Goal: Task Accomplishment & Management: Manage account settings

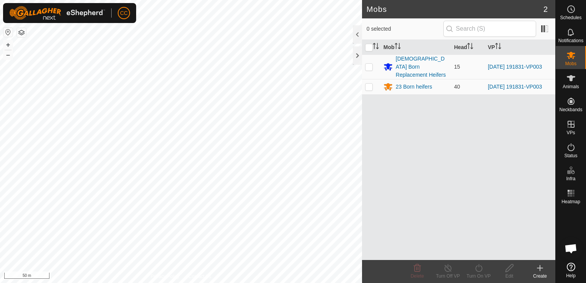
click at [540, 269] on icon at bounding box center [540, 267] width 0 height 5
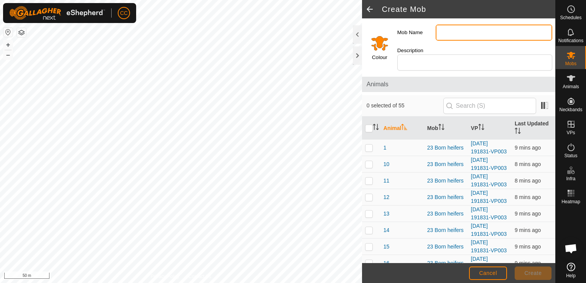
click at [483, 31] on input "Mob Name" at bounding box center [493, 33] width 117 height 16
click at [451, 31] on input "MA cows" at bounding box center [493, 33] width 117 height 16
type input "MA lighter cows"
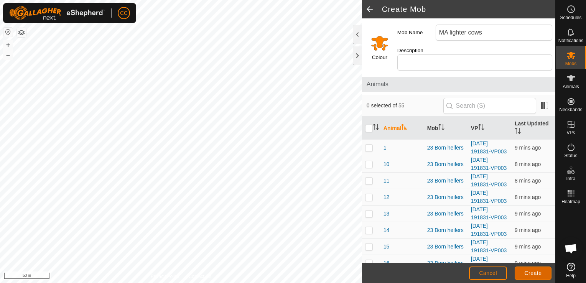
click at [528, 273] on span "Create" at bounding box center [532, 273] width 17 height 6
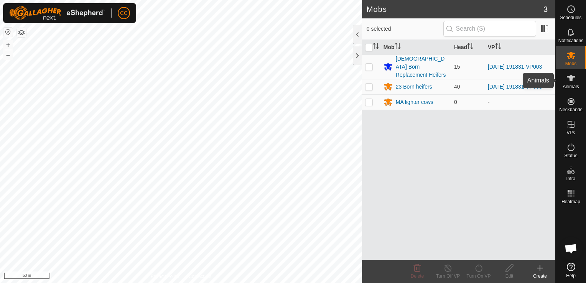
click at [570, 82] on icon at bounding box center [570, 78] width 9 height 9
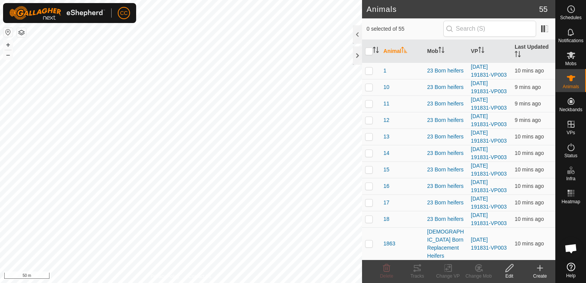
click at [540, 269] on icon at bounding box center [539, 267] width 9 height 9
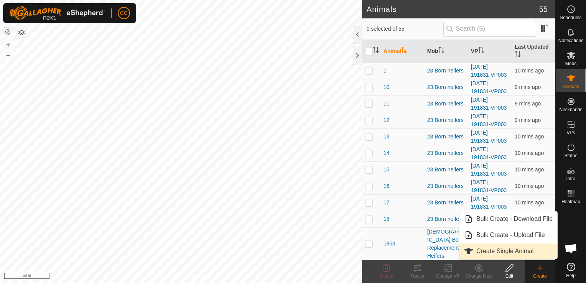
click at [510, 250] on link "Create Single Animal" at bounding box center [508, 250] width 98 height 15
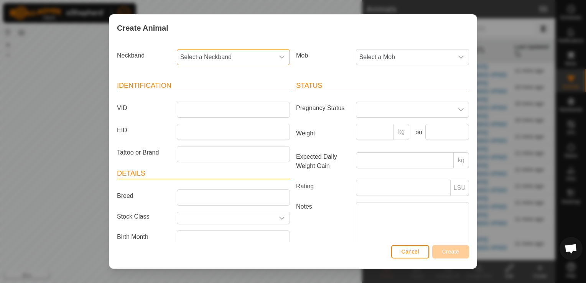
click at [245, 56] on span "Select a Neckband" at bounding box center [225, 56] width 97 height 15
type input "0092"
click at [280, 57] on icon "dropdown trigger" at bounding box center [282, 57] width 6 height 6
type input "0"
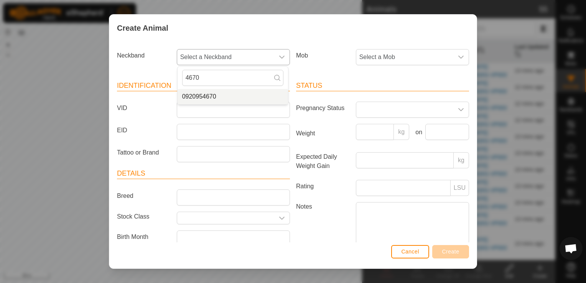
type input "4670"
click at [230, 96] on li "0920954670" at bounding box center [232, 96] width 110 height 15
click at [458, 56] on icon "dropdown trigger" at bounding box center [461, 57] width 6 height 6
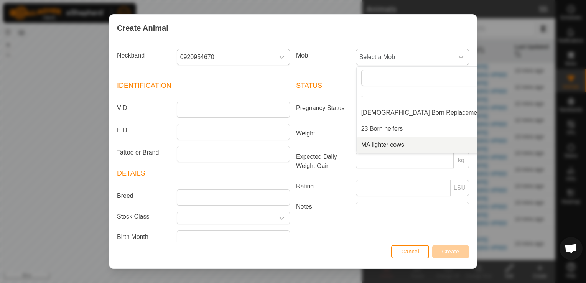
click at [391, 145] on li "MA lighter cows" at bounding box center [431, 144] width 151 height 15
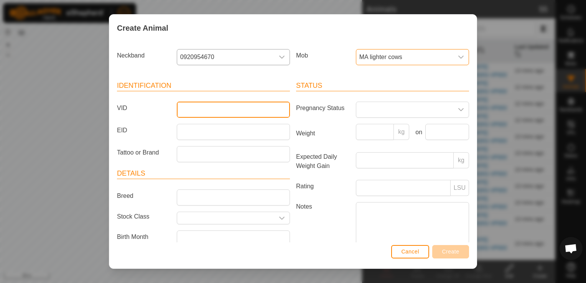
click at [238, 113] on input "VID" at bounding box center [233, 110] width 113 height 16
type input "W4"
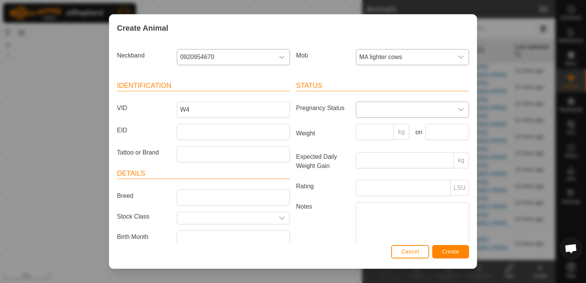
click at [458, 109] on icon "dropdown trigger" at bounding box center [461, 110] width 6 height 6
click at [383, 176] on li "Pregnant" at bounding box center [411, 174] width 110 height 15
click at [465, 250] on button "Create" at bounding box center [450, 251] width 37 height 13
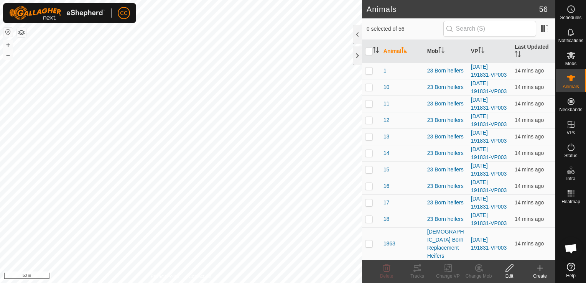
click at [540, 268] on icon at bounding box center [539, 268] width 5 height 0
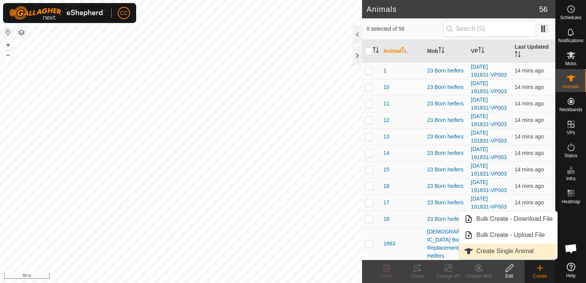
click at [519, 251] on link "Create Single Animal" at bounding box center [508, 250] width 98 height 15
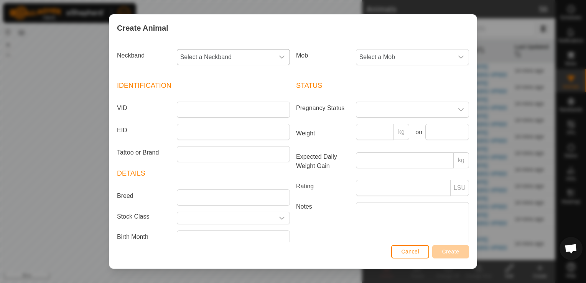
click at [279, 56] on icon "dropdown trigger" at bounding box center [282, 57] width 6 height 6
type input "0365"
click at [209, 97] on li "1972550365" at bounding box center [232, 96] width 110 height 15
click at [458, 59] on icon "dropdown trigger" at bounding box center [461, 57] width 6 height 6
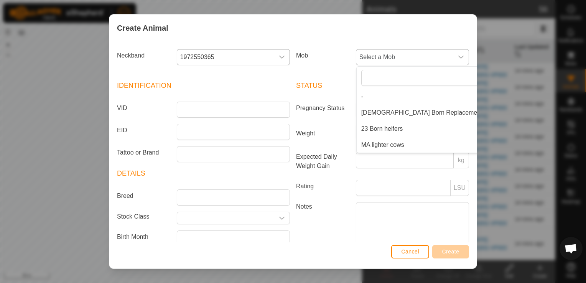
click at [388, 145] on li "MA lighter cows" at bounding box center [431, 144] width 151 height 15
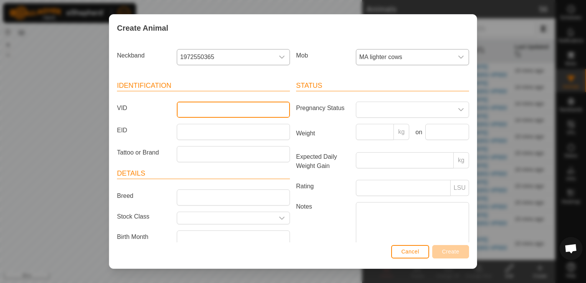
click at [244, 112] on input "VID" at bounding box center [233, 110] width 113 height 16
type input "G15"
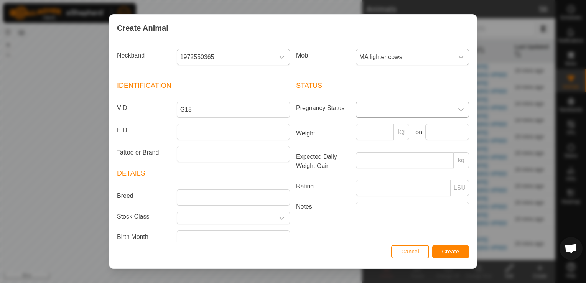
click at [458, 108] on icon "dropdown trigger" at bounding box center [461, 110] width 6 height 6
click at [374, 172] on li "Pregnant" at bounding box center [411, 174] width 110 height 15
click at [450, 254] on span "Create" at bounding box center [450, 251] width 17 height 6
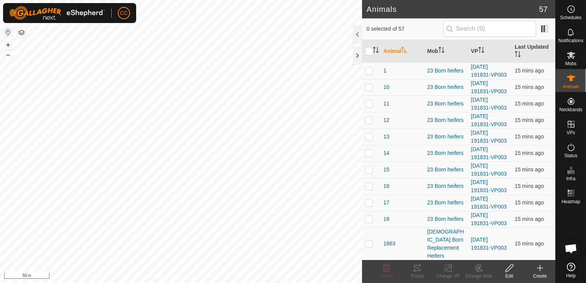
click at [450, 264] on div "23 Born heifers" at bounding box center [446, 268] width 38 height 8
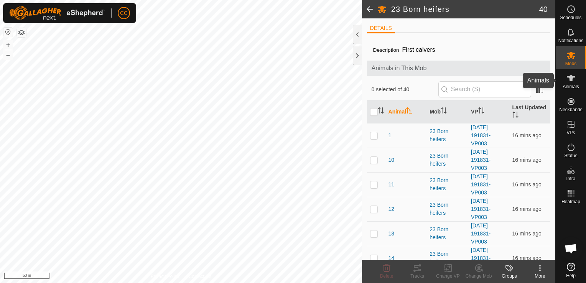
click at [571, 74] on icon at bounding box center [570, 78] width 9 height 9
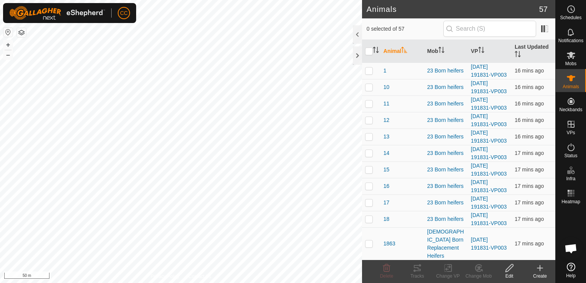
click at [540, 270] on icon at bounding box center [539, 267] width 9 height 9
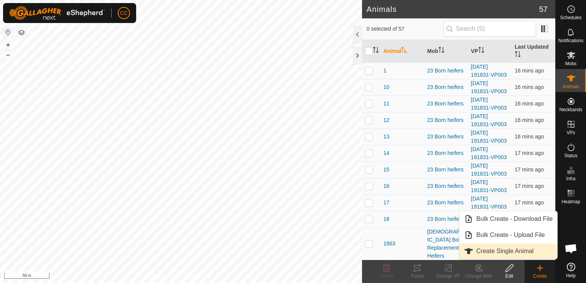
click at [501, 254] on link "Create Single Animal" at bounding box center [508, 250] width 98 height 15
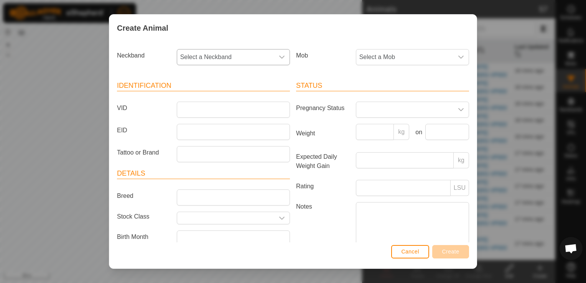
click at [279, 57] on icon "dropdown trigger" at bounding box center [281, 57] width 5 height 3
click at [209, 127] on li "3882321737" at bounding box center [232, 128] width 110 height 15
click at [458, 56] on icon "dropdown trigger" at bounding box center [461, 57] width 6 height 6
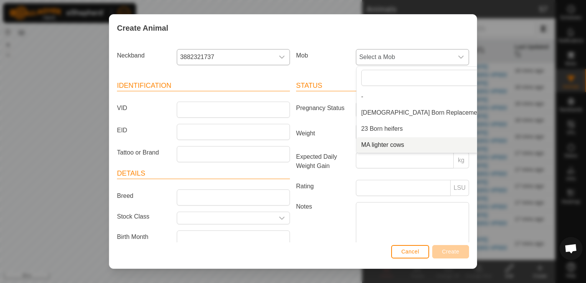
click at [383, 144] on li "MA lighter cows" at bounding box center [431, 144] width 151 height 15
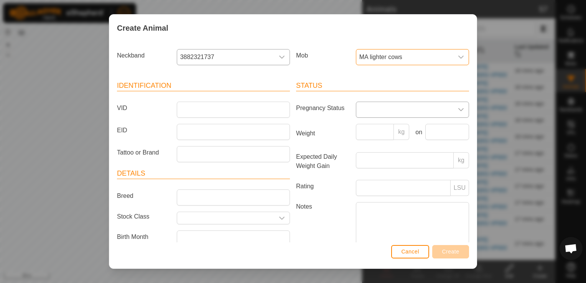
click at [371, 110] on span at bounding box center [404, 109] width 97 height 15
click at [370, 176] on li "Pregnant" at bounding box center [411, 174] width 110 height 15
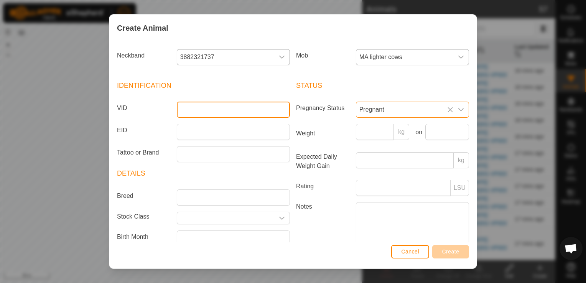
click at [236, 110] on input "VID" at bounding box center [233, 110] width 113 height 16
type input "P7"
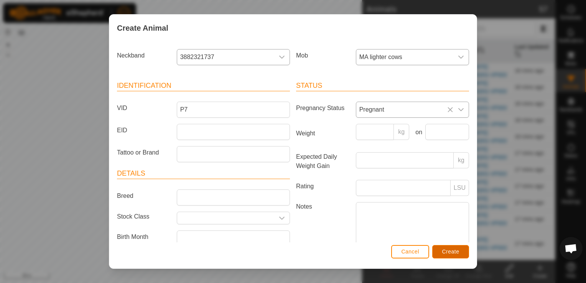
click at [450, 254] on span "Create" at bounding box center [450, 251] width 17 height 6
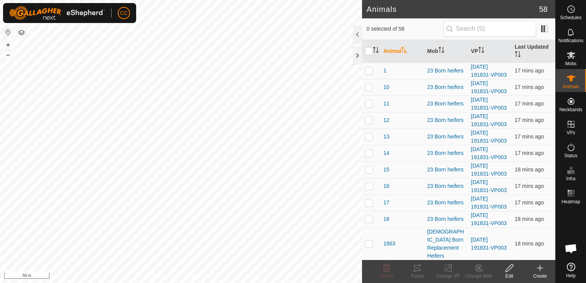
click at [540, 268] on icon at bounding box center [539, 267] width 9 height 9
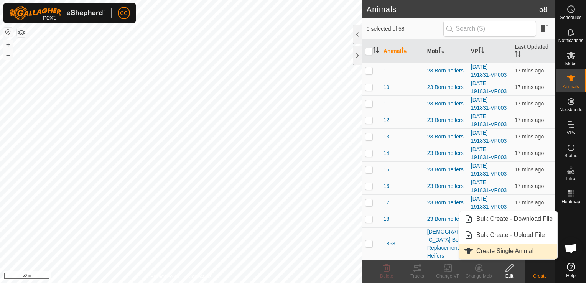
click at [501, 252] on link "Create Single Animal" at bounding box center [508, 250] width 98 height 15
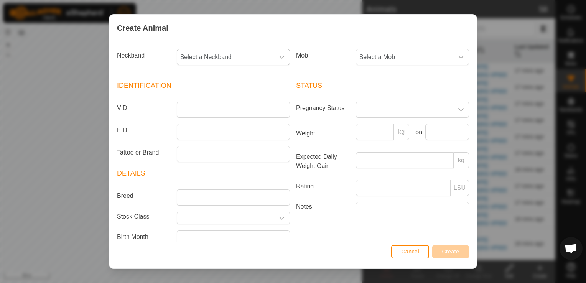
click at [279, 56] on icon "dropdown trigger" at bounding box center [282, 57] width 6 height 6
click at [204, 126] on li "1274760952" at bounding box center [232, 125] width 110 height 15
click at [458, 56] on icon "dropdown trigger" at bounding box center [461, 57] width 6 height 6
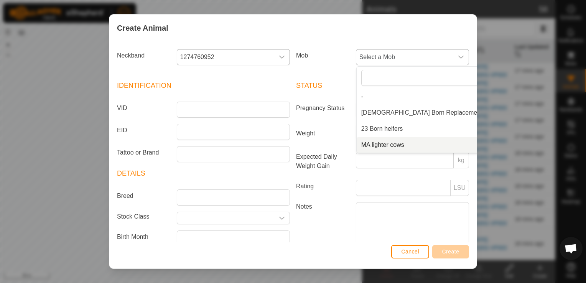
click at [388, 145] on li "MA lighter cows" at bounding box center [431, 144] width 151 height 15
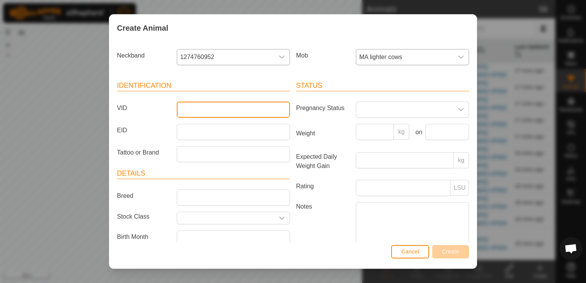
click at [250, 110] on input "VID" at bounding box center [233, 110] width 113 height 16
type input "W10"
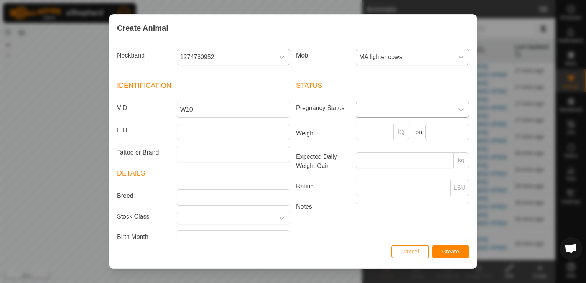
click at [458, 109] on icon "dropdown trigger" at bounding box center [460, 109] width 5 height 3
click at [367, 175] on li "Pregnant" at bounding box center [411, 174] width 110 height 15
click at [446, 251] on span "Create" at bounding box center [450, 251] width 17 height 6
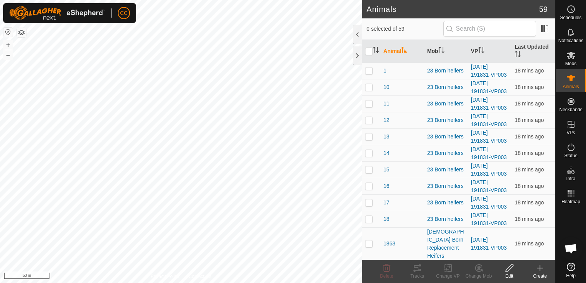
click at [539, 268] on icon at bounding box center [539, 268] width 5 height 0
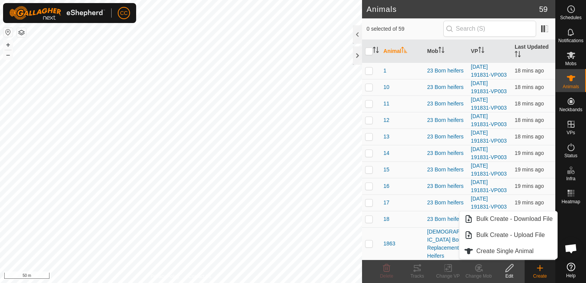
click at [539, 267] on icon at bounding box center [539, 267] width 9 height 9
click at [540, 266] on icon at bounding box center [540, 267] width 0 height 5
click at [540, 270] on icon at bounding box center [539, 267] width 9 height 9
click at [570, 57] on icon at bounding box center [571, 55] width 8 height 7
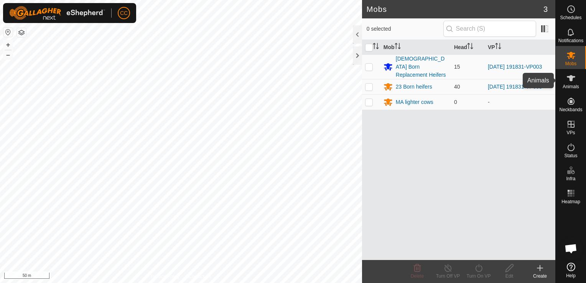
click at [570, 79] on icon at bounding box center [571, 78] width 8 height 6
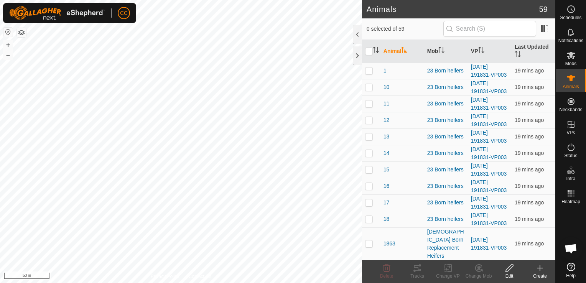
click at [537, 269] on icon at bounding box center [539, 267] width 9 height 9
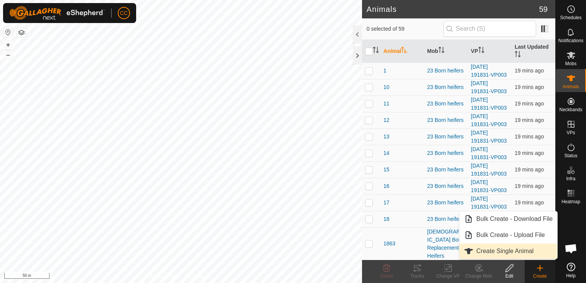
click at [511, 250] on link "Create Single Animal" at bounding box center [508, 250] width 98 height 15
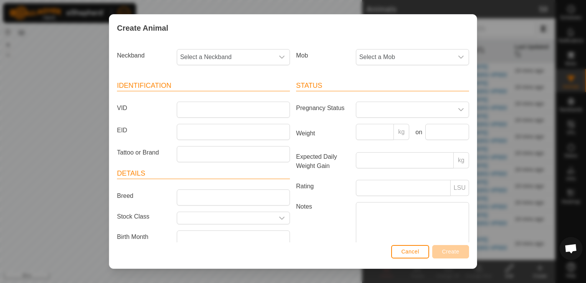
scroll to position [31, 0]
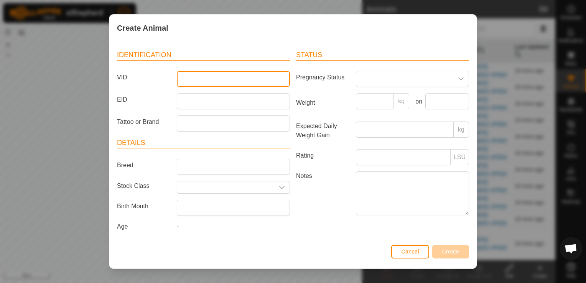
click at [262, 77] on input "VID" at bounding box center [233, 79] width 113 height 16
type input "6"
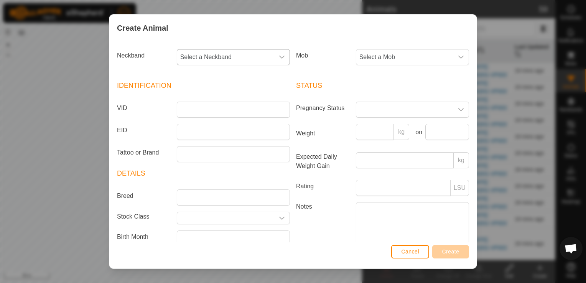
click at [279, 56] on icon "dropdown trigger" at bounding box center [282, 57] width 6 height 6
type input "6677"
click at [225, 97] on li "1058946677" at bounding box center [232, 96] width 110 height 15
click at [438, 56] on span "Select a Mob" at bounding box center [404, 56] width 97 height 15
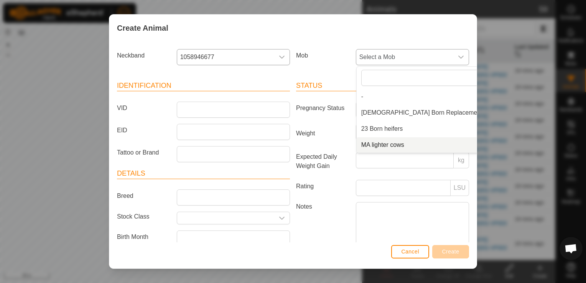
click at [378, 143] on li "MA lighter cows" at bounding box center [431, 144] width 151 height 15
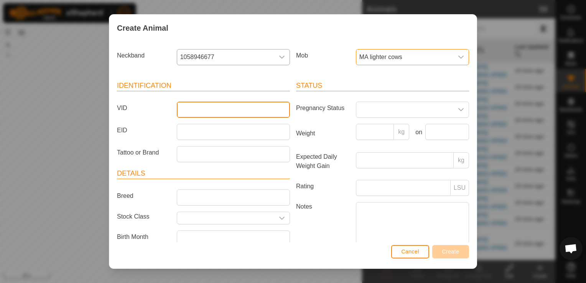
click at [228, 106] on input "VID" at bounding box center [233, 110] width 113 height 16
type input "P11"
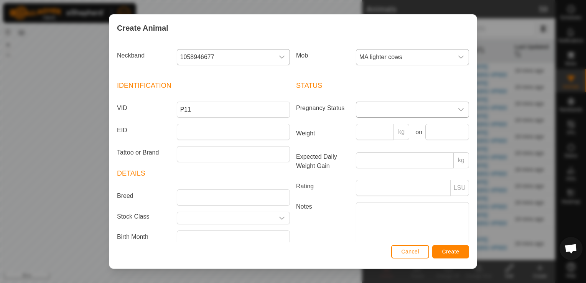
click at [458, 109] on icon "dropdown trigger" at bounding box center [460, 109] width 5 height 3
click at [373, 173] on li "Pregnant" at bounding box center [411, 174] width 110 height 15
click at [453, 253] on span "Create" at bounding box center [450, 251] width 17 height 6
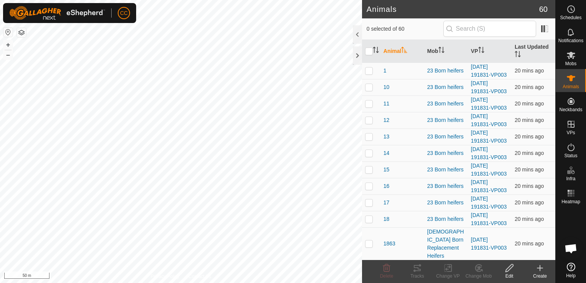
click at [540, 269] on icon at bounding box center [539, 267] width 9 height 9
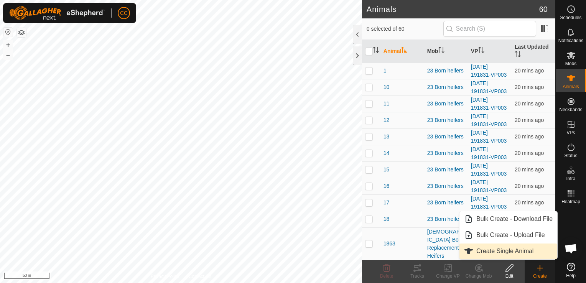
click at [495, 251] on link "Create Single Animal" at bounding box center [508, 250] width 98 height 15
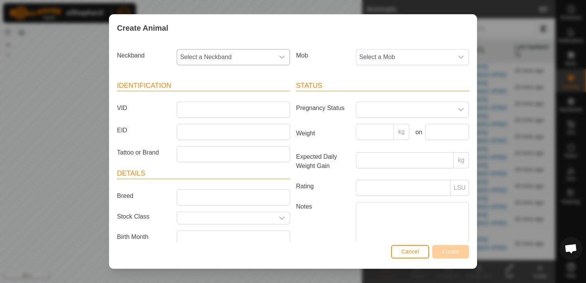
click at [279, 57] on icon "dropdown trigger" at bounding box center [281, 57] width 5 height 3
type input "9248"
click at [215, 97] on li "3626529248" at bounding box center [232, 96] width 110 height 15
click at [458, 57] on icon "dropdown trigger" at bounding box center [461, 57] width 6 height 6
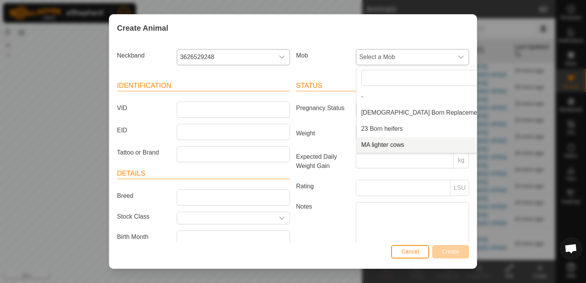
click at [383, 143] on li "MA lighter cows" at bounding box center [431, 144] width 151 height 15
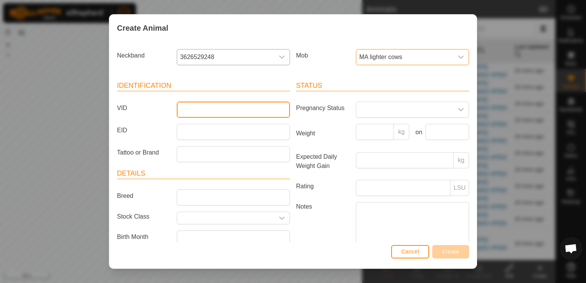
click at [278, 109] on input "VID" at bounding box center [233, 110] width 113 height 16
type input "P17"
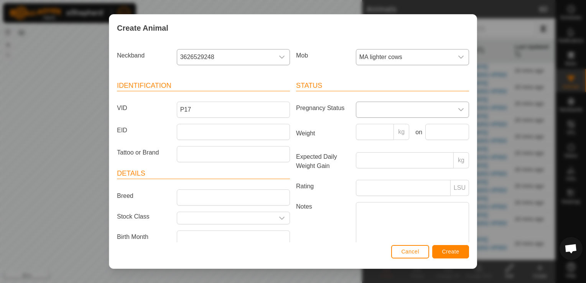
click at [458, 108] on icon "dropdown trigger" at bounding box center [461, 110] width 6 height 6
click at [368, 176] on li "Pregnant" at bounding box center [411, 174] width 110 height 15
click at [448, 251] on span "Create" at bounding box center [450, 251] width 17 height 6
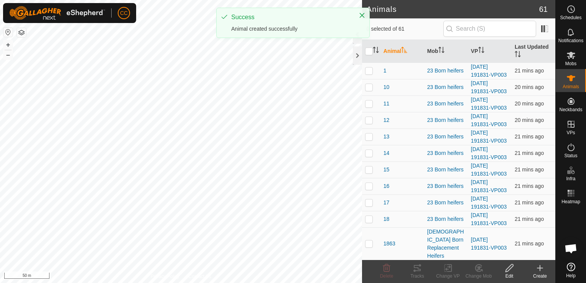
click at [537, 267] on icon at bounding box center [539, 267] width 9 height 9
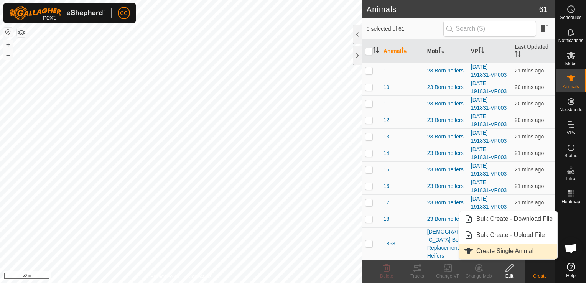
click at [506, 251] on link "Create Single Animal" at bounding box center [508, 250] width 98 height 15
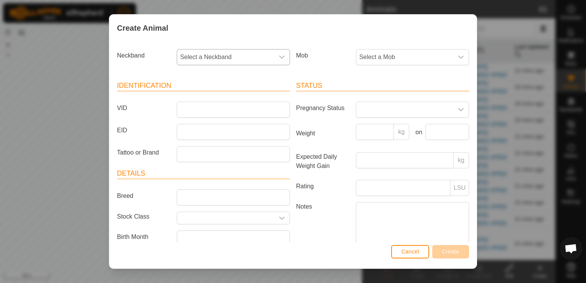
click at [279, 57] on icon "dropdown trigger" at bounding box center [282, 57] width 6 height 6
type input "3467"
click at [204, 98] on li "3605743467" at bounding box center [232, 96] width 110 height 15
click at [458, 59] on icon "dropdown trigger" at bounding box center [461, 57] width 6 height 6
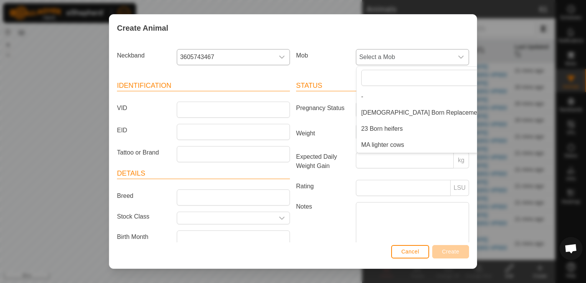
click at [387, 144] on li "MA lighter cows" at bounding box center [431, 144] width 151 height 15
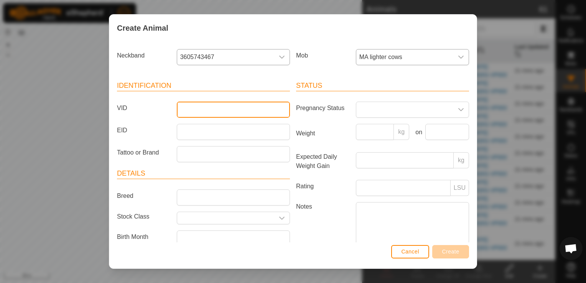
click at [264, 110] on input "VID" at bounding box center [233, 110] width 113 height 16
type input "P10"
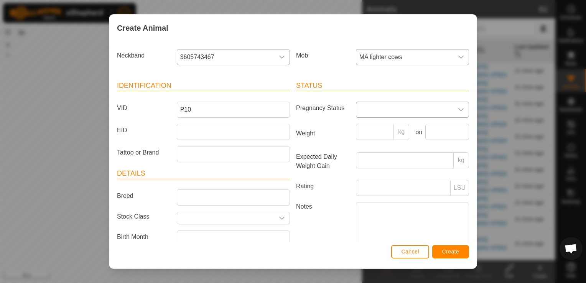
click at [458, 109] on icon "dropdown trigger" at bounding box center [461, 110] width 6 height 6
click at [386, 169] on li "Pregnant" at bounding box center [411, 171] width 110 height 15
click at [448, 255] on span "Create" at bounding box center [450, 251] width 17 height 6
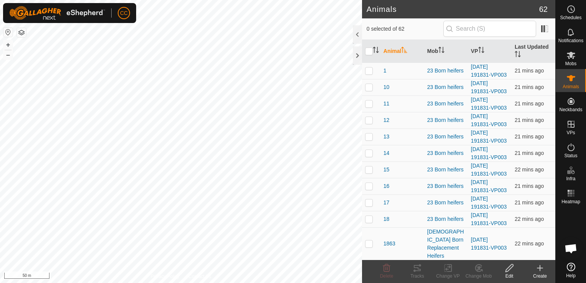
click at [448, 264] on div "23 Born heifers" at bounding box center [446, 268] width 38 height 8
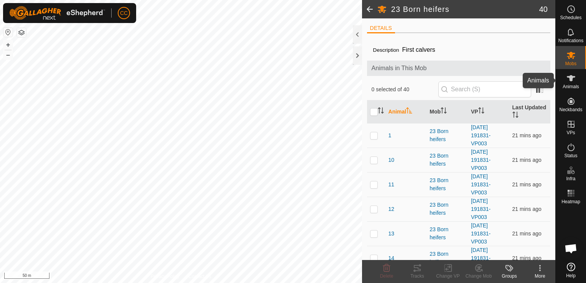
click at [570, 82] on icon at bounding box center [570, 78] width 9 height 9
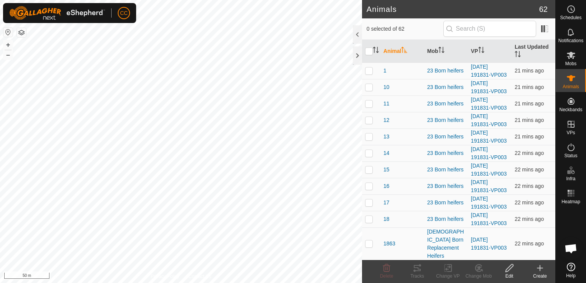
click at [537, 269] on icon at bounding box center [539, 267] width 9 height 9
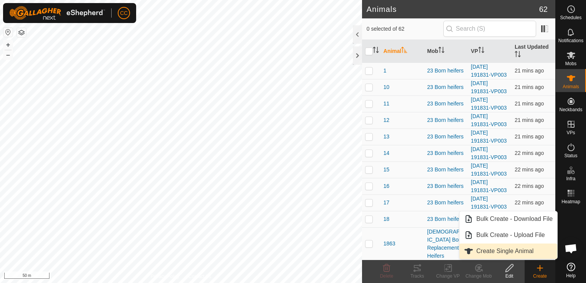
click at [509, 250] on link "Create Single Animal" at bounding box center [508, 250] width 98 height 15
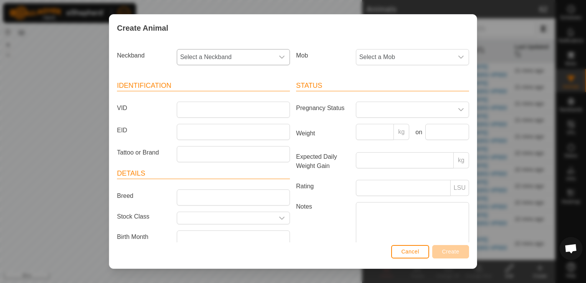
click at [279, 62] on div "dropdown trigger" at bounding box center [281, 56] width 15 height 15
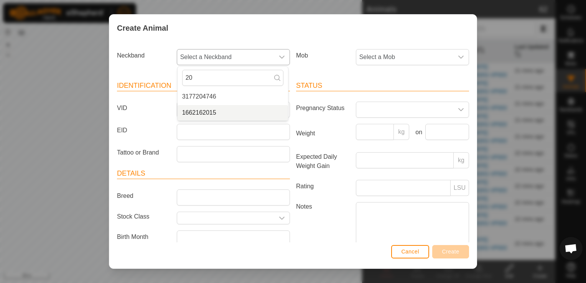
type input "20"
click at [208, 112] on li "1662162015" at bounding box center [232, 112] width 110 height 15
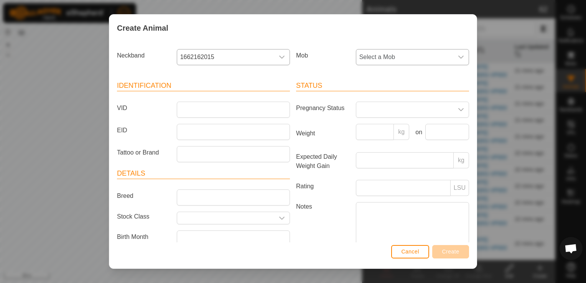
click at [458, 57] on icon "dropdown trigger" at bounding box center [461, 57] width 6 height 6
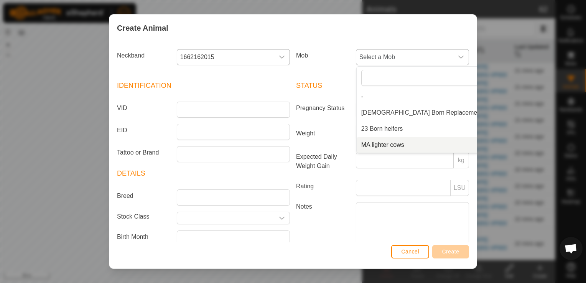
click at [383, 146] on li "MA lighter cows" at bounding box center [431, 144] width 151 height 15
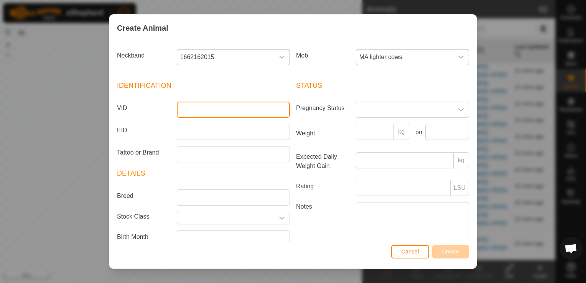
click at [242, 110] on input "VID" at bounding box center [233, 110] width 113 height 16
type input "W5"
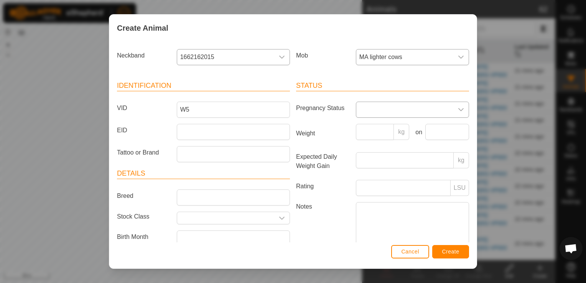
click at [458, 111] on icon "dropdown trigger" at bounding box center [461, 110] width 6 height 6
click at [381, 173] on li "Pregnant" at bounding box center [411, 174] width 110 height 15
click at [445, 254] on span "Create" at bounding box center [450, 251] width 17 height 6
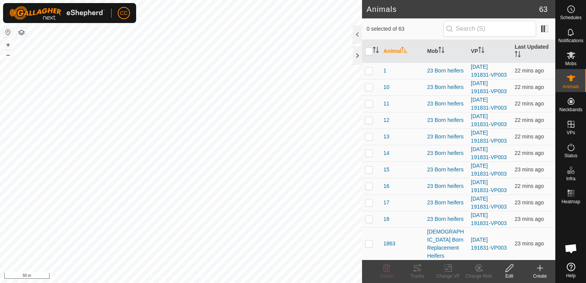
click at [541, 268] on icon at bounding box center [539, 267] width 9 height 9
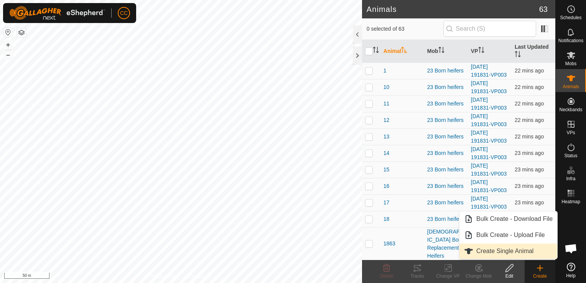
click at [504, 251] on link "Create Single Animal" at bounding box center [508, 250] width 98 height 15
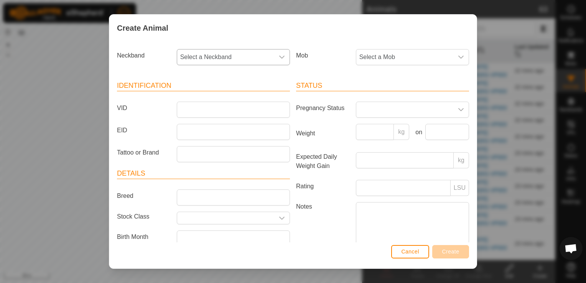
click at [276, 53] on div "dropdown trigger" at bounding box center [281, 56] width 15 height 15
type input "2933"
click at [212, 97] on li "2803432933" at bounding box center [232, 96] width 110 height 15
click at [458, 57] on icon "dropdown trigger" at bounding box center [461, 57] width 6 height 6
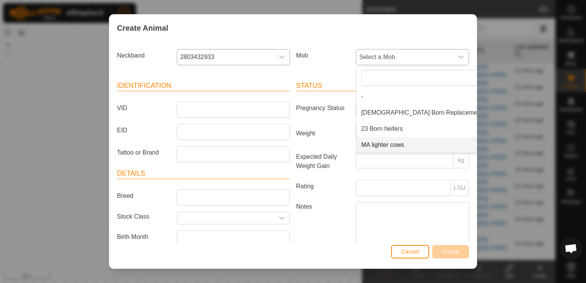
click at [389, 145] on li "MA lighter cows" at bounding box center [431, 144] width 151 height 15
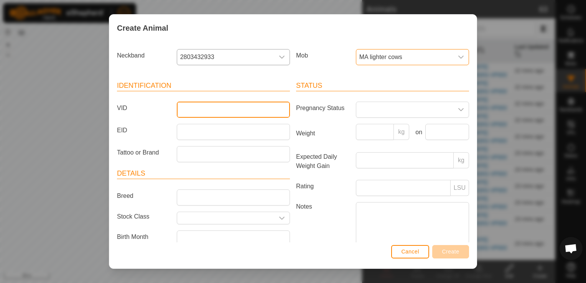
click at [251, 109] on input "VID" at bounding box center [233, 110] width 113 height 16
type input "W28"
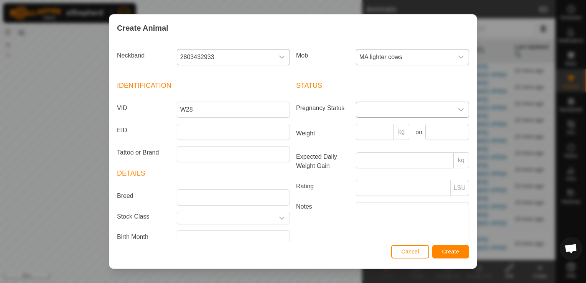
click at [458, 107] on icon "dropdown trigger" at bounding box center [461, 110] width 6 height 6
click at [385, 174] on li "Pregnant" at bounding box center [411, 174] width 110 height 15
click at [447, 255] on span "Create" at bounding box center [450, 251] width 17 height 6
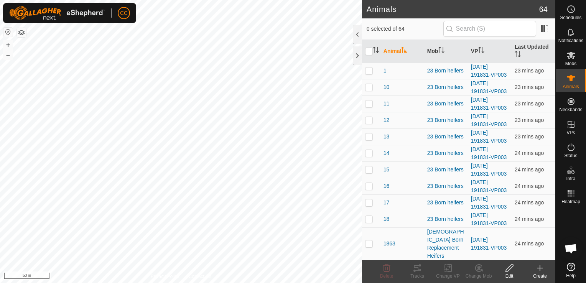
click at [540, 269] on icon at bounding box center [540, 267] width 0 height 5
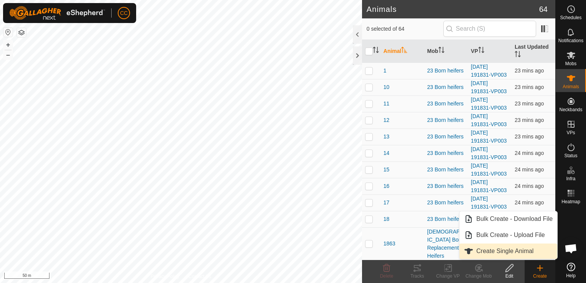
click at [502, 251] on link "Create Single Animal" at bounding box center [508, 250] width 98 height 15
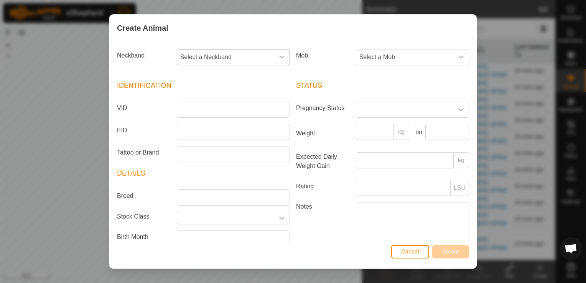
click at [282, 57] on icon "dropdown trigger" at bounding box center [282, 57] width 6 height 6
type input "431"
click at [207, 97] on li "1527744315" at bounding box center [232, 96] width 110 height 15
click at [458, 56] on icon "dropdown trigger" at bounding box center [461, 57] width 6 height 6
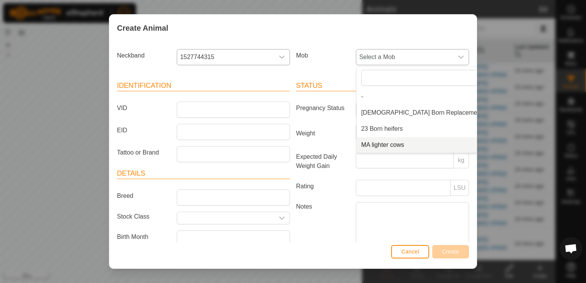
click at [383, 146] on li "MA lighter cows" at bounding box center [431, 144] width 151 height 15
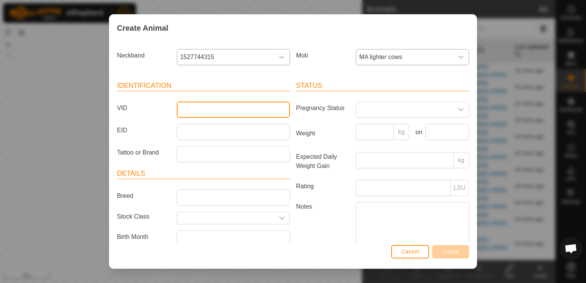
click at [236, 107] on input "VID" at bounding box center [233, 110] width 113 height 16
type input "n"
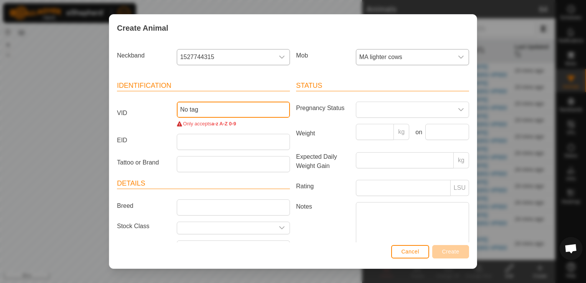
click at [187, 109] on input "No tag" at bounding box center [233, 110] width 113 height 16
click at [182, 110] on input "No tag" at bounding box center [233, 110] width 113 height 16
click at [251, 126] on div "Only accepts a-z A-Z 0-9" at bounding box center [233, 123] width 113 height 7
click at [188, 110] on input "no tag" at bounding box center [233, 110] width 113 height 16
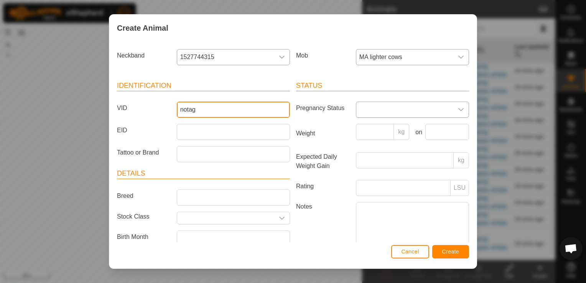
type input "notag"
click at [458, 108] on icon "dropdown trigger" at bounding box center [461, 110] width 6 height 6
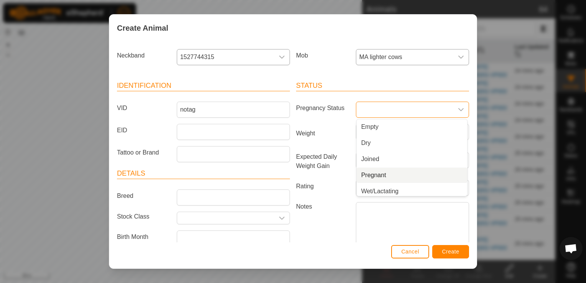
click at [383, 178] on li "Pregnant" at bounding box center [411, 174] width 110 height 15
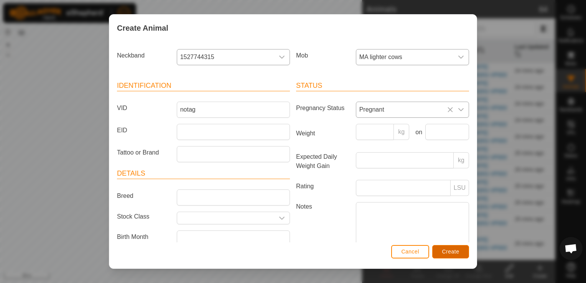
click at [451, 252] on span "Create" at bounding box center [450, 251] width 17 height 6
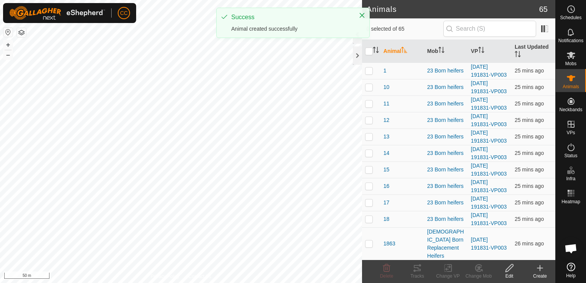
click at [451, 264] on div "23 Born heifers" at bounding box center [446, 268] width 38 height 8
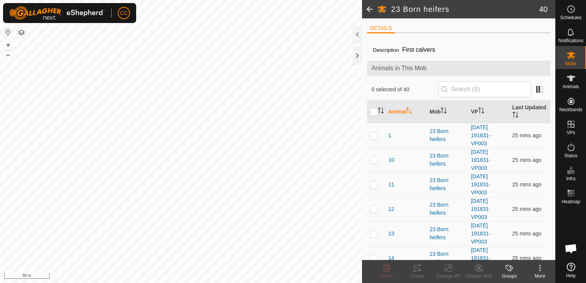
click at [451, 252] on div "23 Born heifers" at bounding box center [446, 258] width 35 height 16
click at [576, 80] on es-animals-svg-icon at bounding box center [571, 78] width 14 height 12
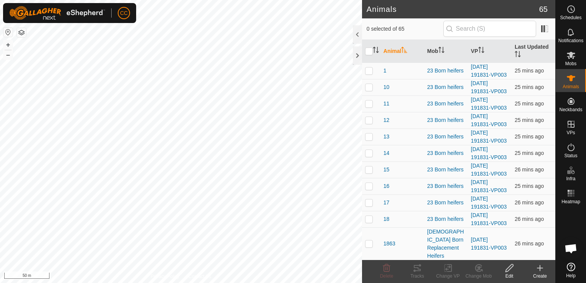
click at [538, 269] on icon at bounding box center [539, 267] width 9 height 9
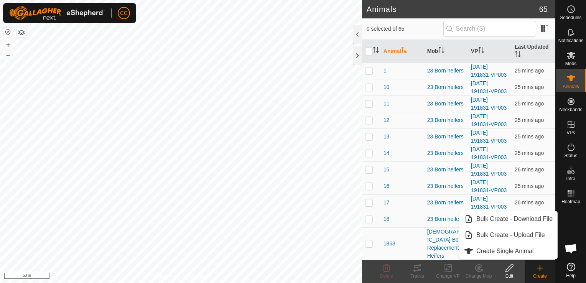
click at [538, 269] on icon at bounding box center [539, 267] width 9 height 9
click at [539, 272] on icon at bounding box center [539, 267] width 9 height 9
click at [571, 57] on icon at bounding box center [571, 55] width 8 height 7
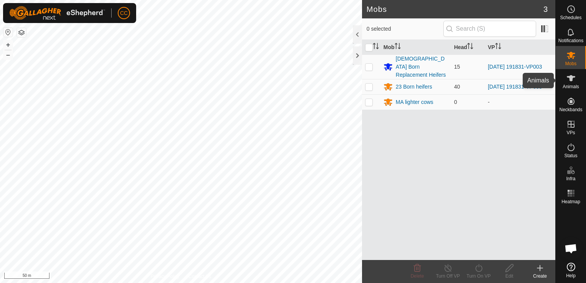
click at [572, 80] on icon at bounding box center [570, 78] width 9 height 9
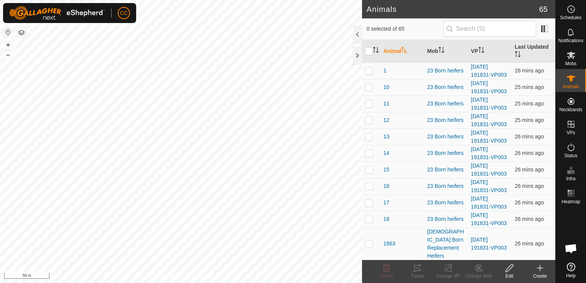
click at [540, 268] on icon at bounding box center [539, 268] width 5 height 0
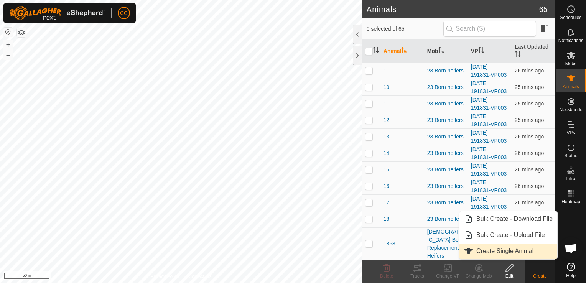
click at [518, 248] on link "Create Single Animal" at bounding box center [508, 250] width 98 height 15
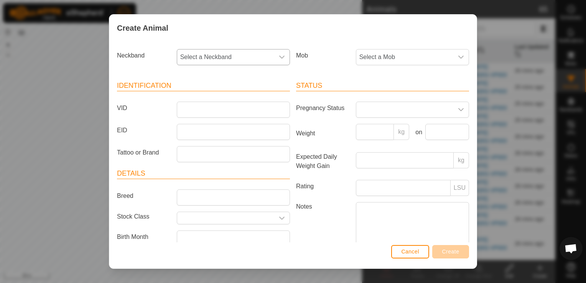
click at [279, 56] on icon "dropdown trigger" at bounding box center [282, 57] width 6 height 6
type input "4746"
click at [203, 95] on li "3177204746" at bounding box center [232, 96] width 110 height 15
click at [458, 56] on icon "dropdown trigger" at bounding box center [461, 57] width 6 height 6
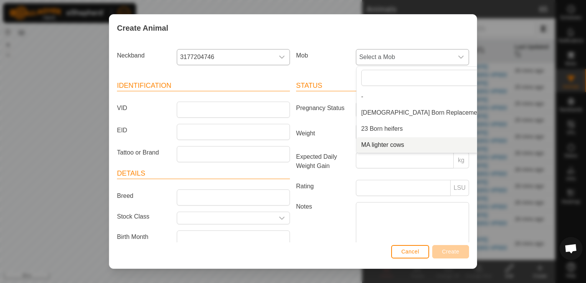
click at [387, 145] on li "MA lighter cows" at bounding box center [431, 144] width 151 height 15
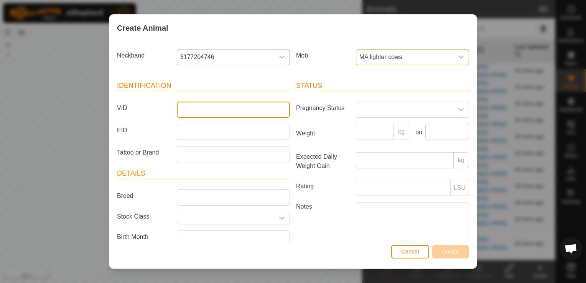
click at [226, 105] on input "VID" at bounding box center [233, 110] width 113 height 16
type input "W17"
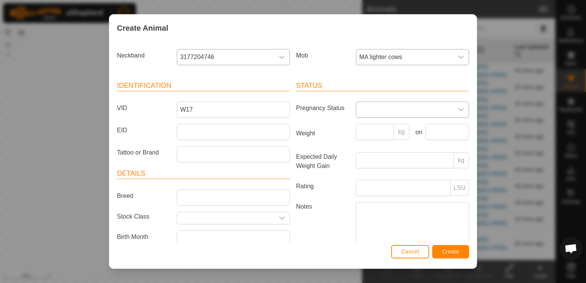
click at [458, 108] on icon "dropdown trigger" at bounding box center [461, 110] width 6 height 6
click at [380, 176] on li "Pregnant" at bounding box center [411, 174] width 110 height 15
click at [445, 252] on span "Create" at bounding box center [450, 251] width 17 height 6
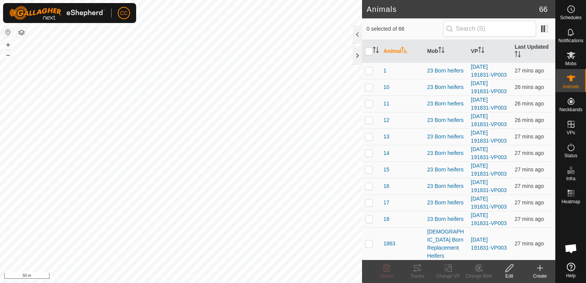
click at [541, 268] on icon at bounding box center [539, 268] width 5 height 0
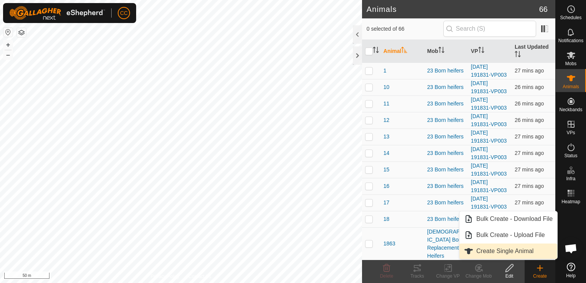
click at [515, 248] on link "Create Single Animal" at bounding box center [508, 250] width 98 height 15
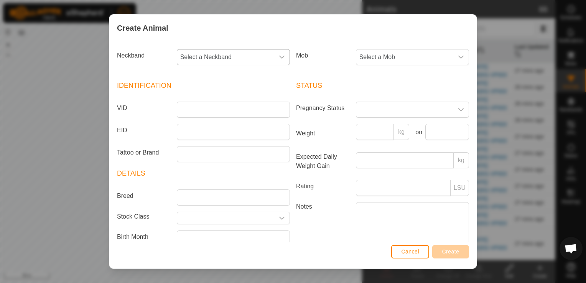
click at [279, 57] on icon "dropdown trigger" at bounding box center [282, 57] width 6 height 6
click at [241, 112] on li "1912823424" at bounding box center [232, 112] width 110 height 15
click at [400, 57] on span "Select a Mob" at bounding box center [404, 56] width 97 height 15
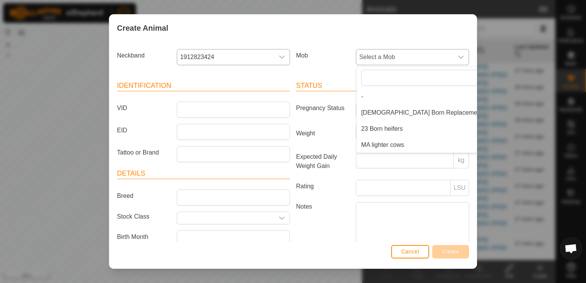
click at [380, 143] on li "MA lighter cows" at bounding box center [431, 144] width 151 height 15
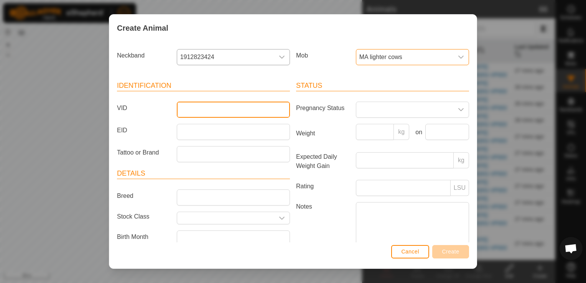
click at [251, 108] on input "VID" at bounding box center [233, 110] width 113 height 16
type input "g"
type input "G29"
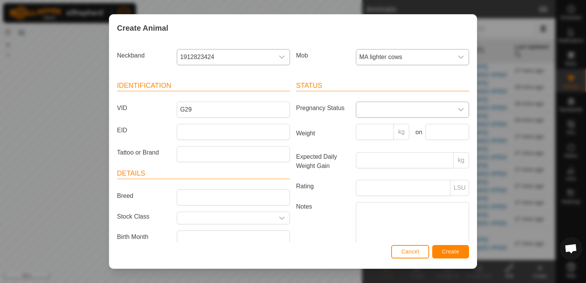
click at [458, 108] on icon "dropdown trigger" at bounding box center [461, 110] width 6 height 6
click at [385, 174] on li "Pregnant" at bounding box center [411, 174] width 110 height 15
click at [451, 252] on span "Create" at bounding box center [450, 251] width 17 height 6
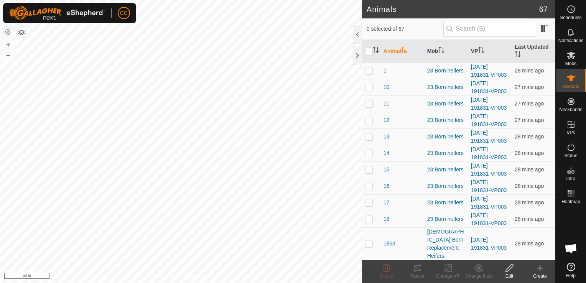
click at [451, 264] on div "23 Born heifers" at bounding box center [446, 268] width 38 height 8
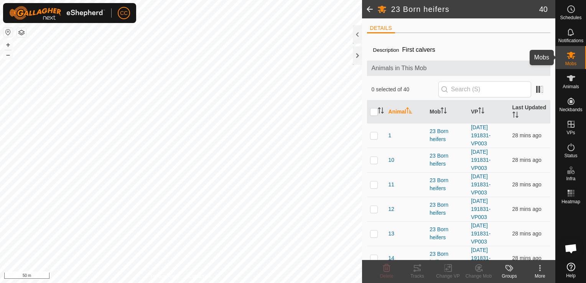
click at [572, 61] on span "Mobs" at bounding box center [570, 63] width 11 height 5
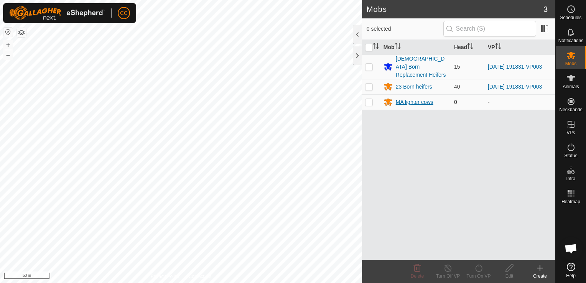
click at [417, 98] on div "MA lighter cows" at bounding box center [415, 102] width 38 height 8
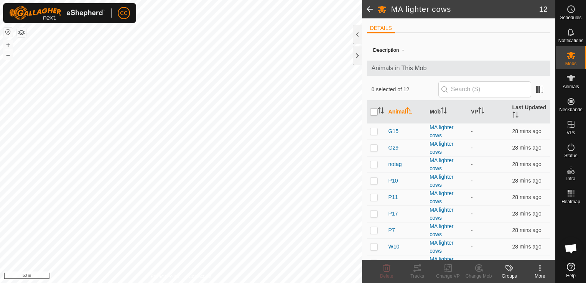
click at [374, 111] on input "checkbox" at bounding box center [374, 112] width 8 height 8
checkbox input "true"
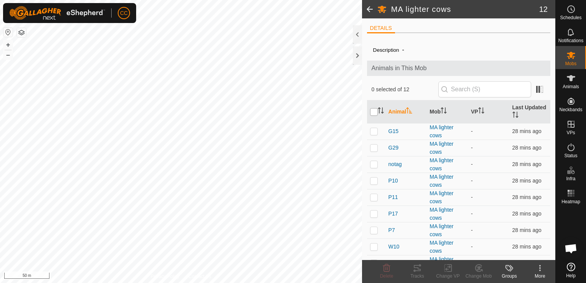
checkbox input "true"
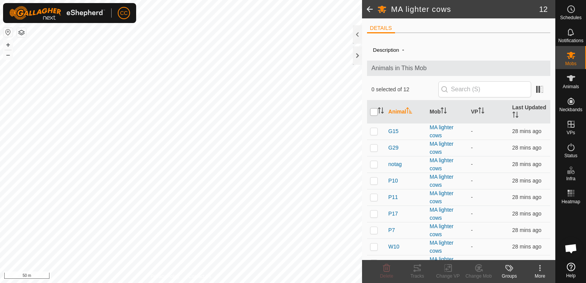
checkbox input "true"
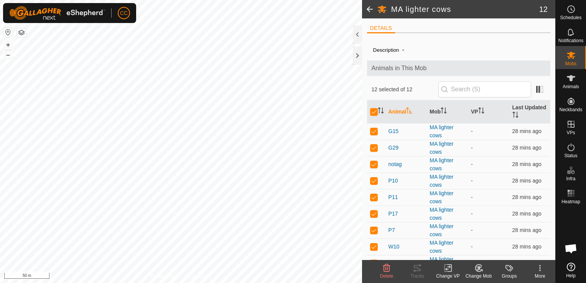
click at [447, 268] on icon at bounding box center [448, 267] width 10 height 9
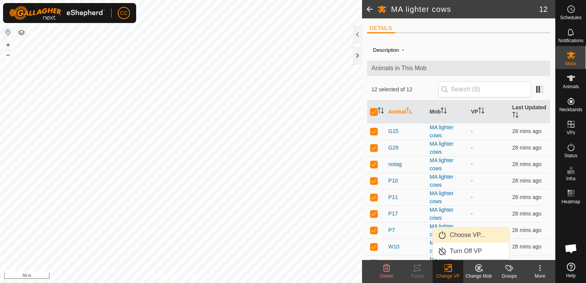
click at [455, 235] on link "Choose VP..." at bounding box center [471, 234] width 76 height 15
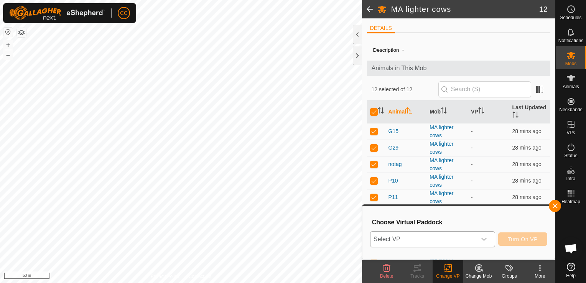
click at [484, 239] on icon "dropdown trigger" at bounding box center [483, 239] width 5 height 3
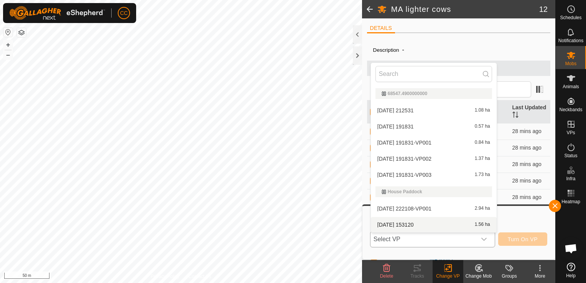
click at [454, 226] on li "[DATE] 153120 1.56 ha" at bounding box center [434, 224] width 126 height 15
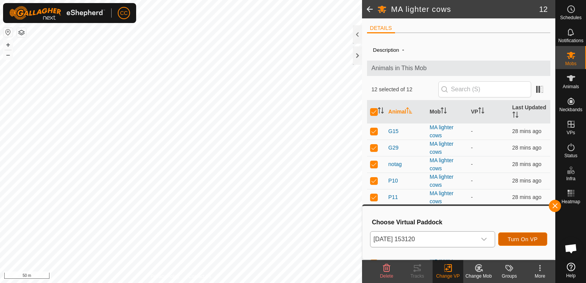
click at [517, 238] on span "Turn On VP" at bounding box center [522, 239] width 30 height 6
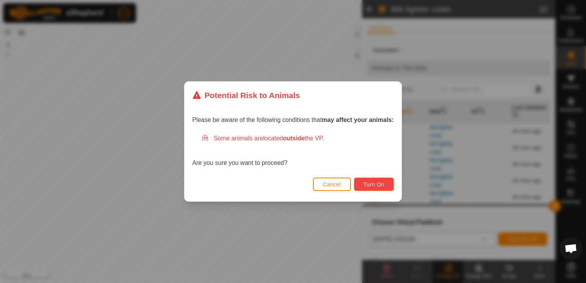
click at [373, 182] on span "Turn On" at bounding box center [373, 184] width 21 height 6
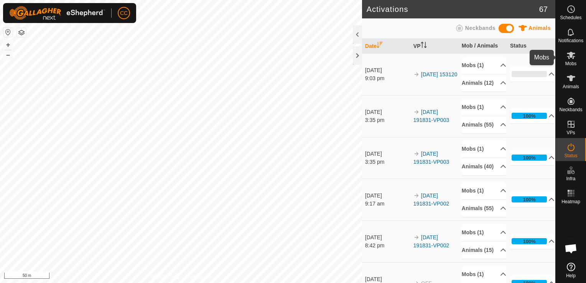
click at [570, 56] on icon at bounding box center [571, 55] width 8 height 7
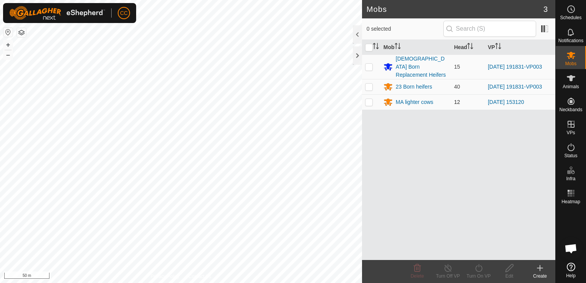
click at [369, 99] on p-checkbox at bounding box center [369, 102] width 8 height 6
checkbox input "true"
click at [507, 269] on icon at bounding box center [509, 267] width 10 height 9
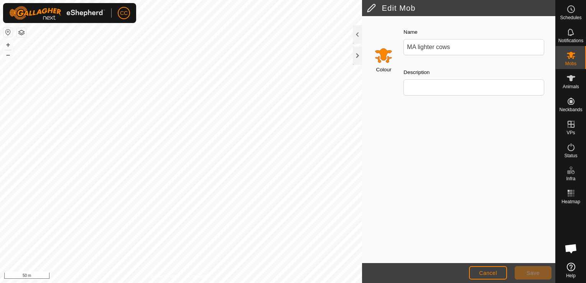
click at [381, 58] on input "Select a color" at bounding box center [383, 55] width 18 height 18
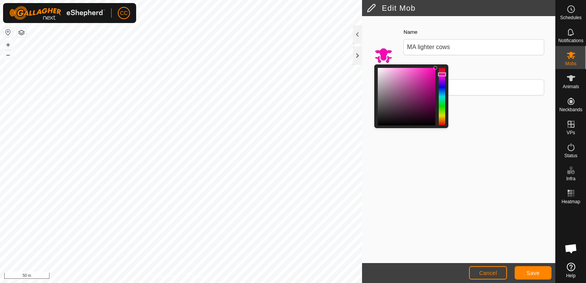
drag, startPoint x: 439, startPoint y: 120, endPoint x: 440, endPoint y: 74, distance: 45.2
click at [440, 74] on div at bounding box center [442, 74] width 8 height 4
click at [532, 269] on button "Save" at bounding box center [532, 272] width 37 height 13
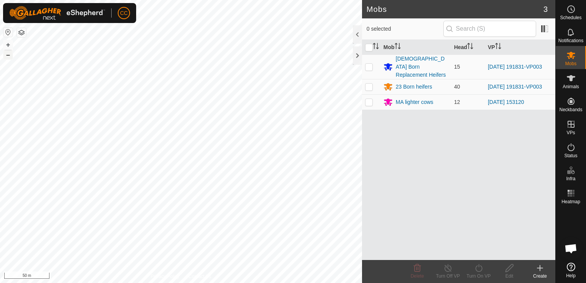
click at [8, 54] on button "–" at bounding box center [7, 54] width 9 height 9
